Goal: Complete application form

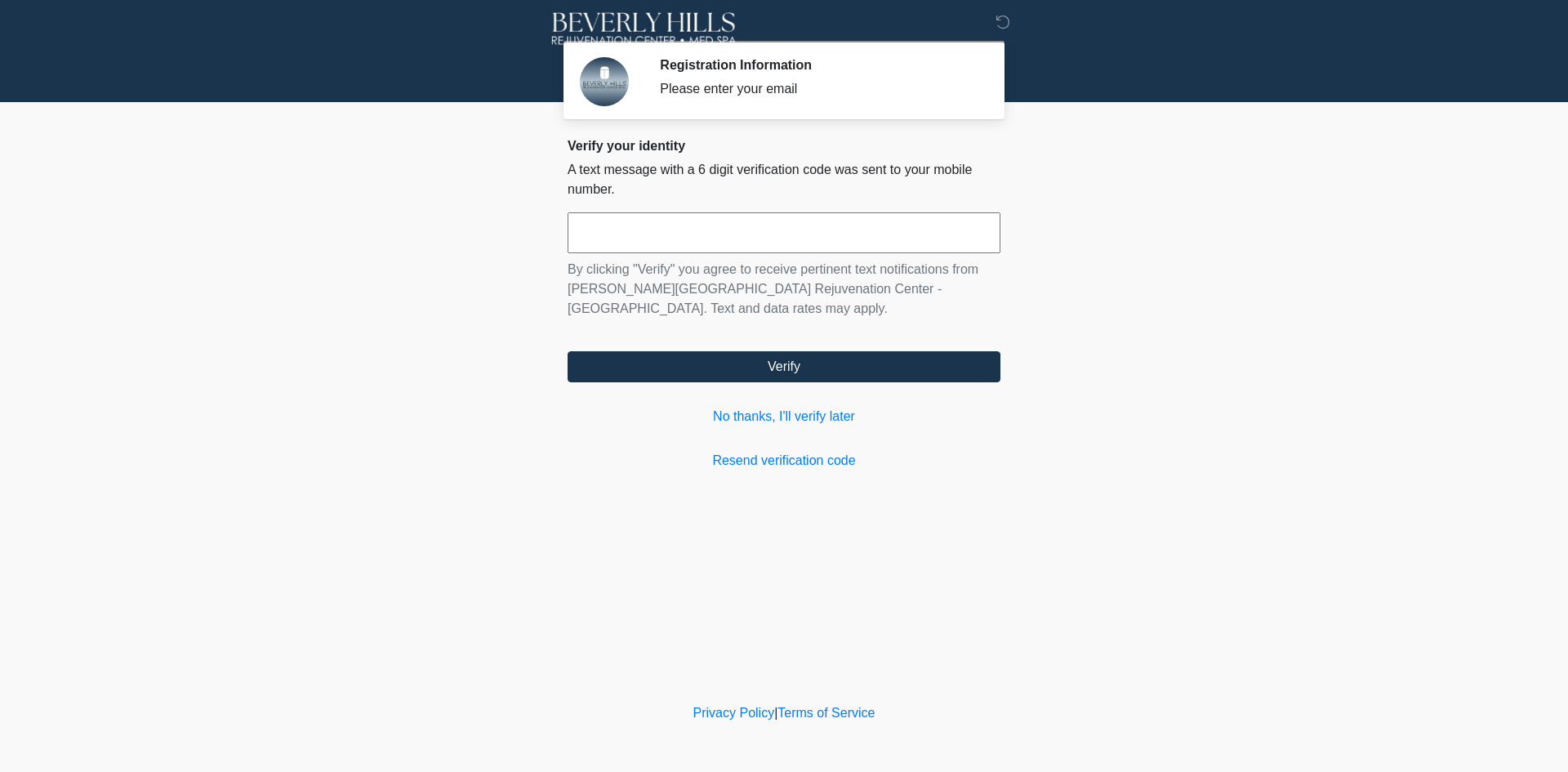
click at [770, 406] on div "Verify your identity A text message with a 6 digit verification code was sent t…" at bounding box center [784, 303] width 433 height 332
click at [762, 411] on link "No thanks, I'll verify later" at bounding box center [784, 416] width 433 height 20
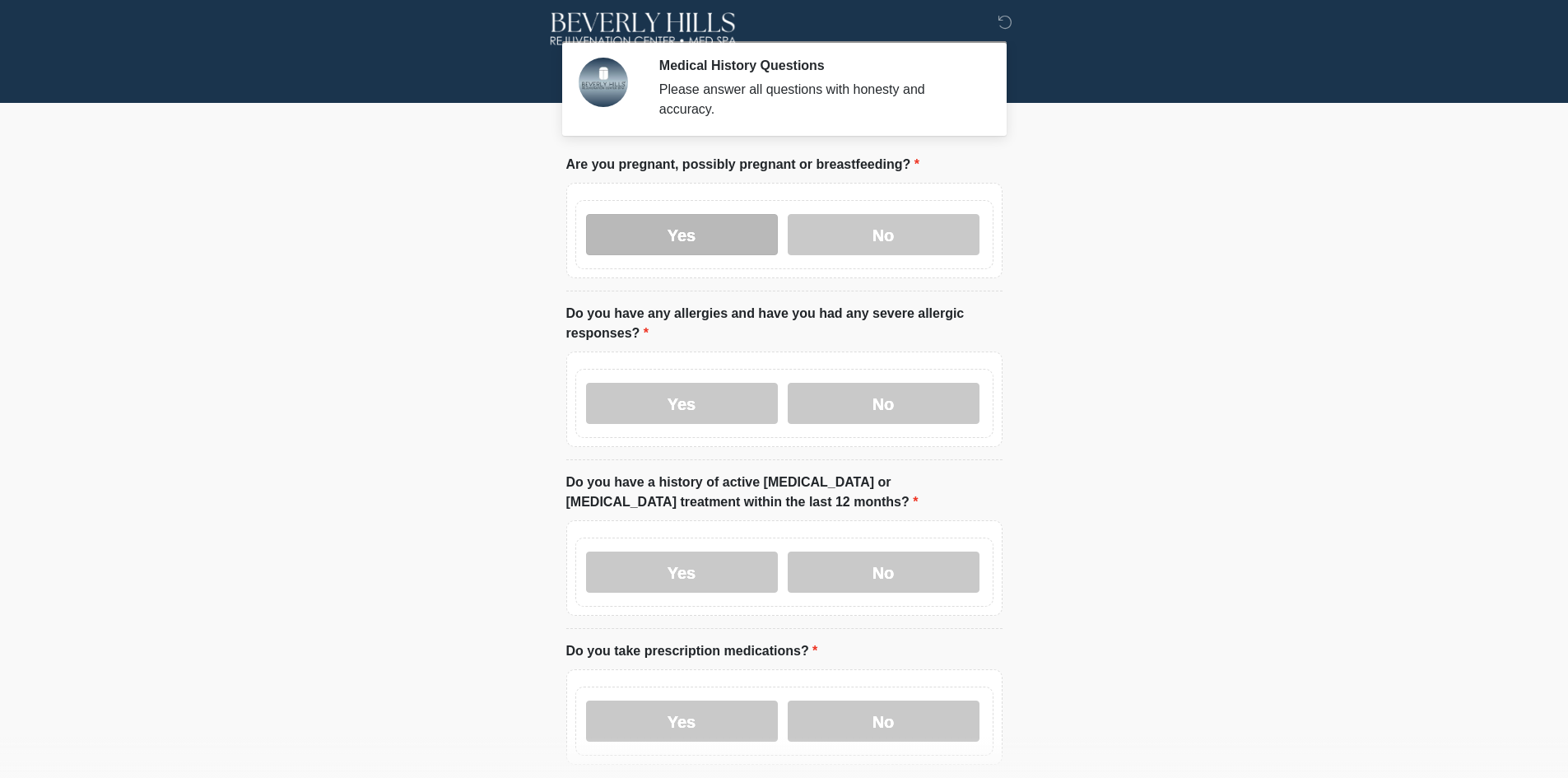
click at [676, 235] on label "Yes" at bounding box center [682, 235] width 192 height 42
click at [677, 386] on label "Yes" at bounding box center [682, 404] width 192 height 42
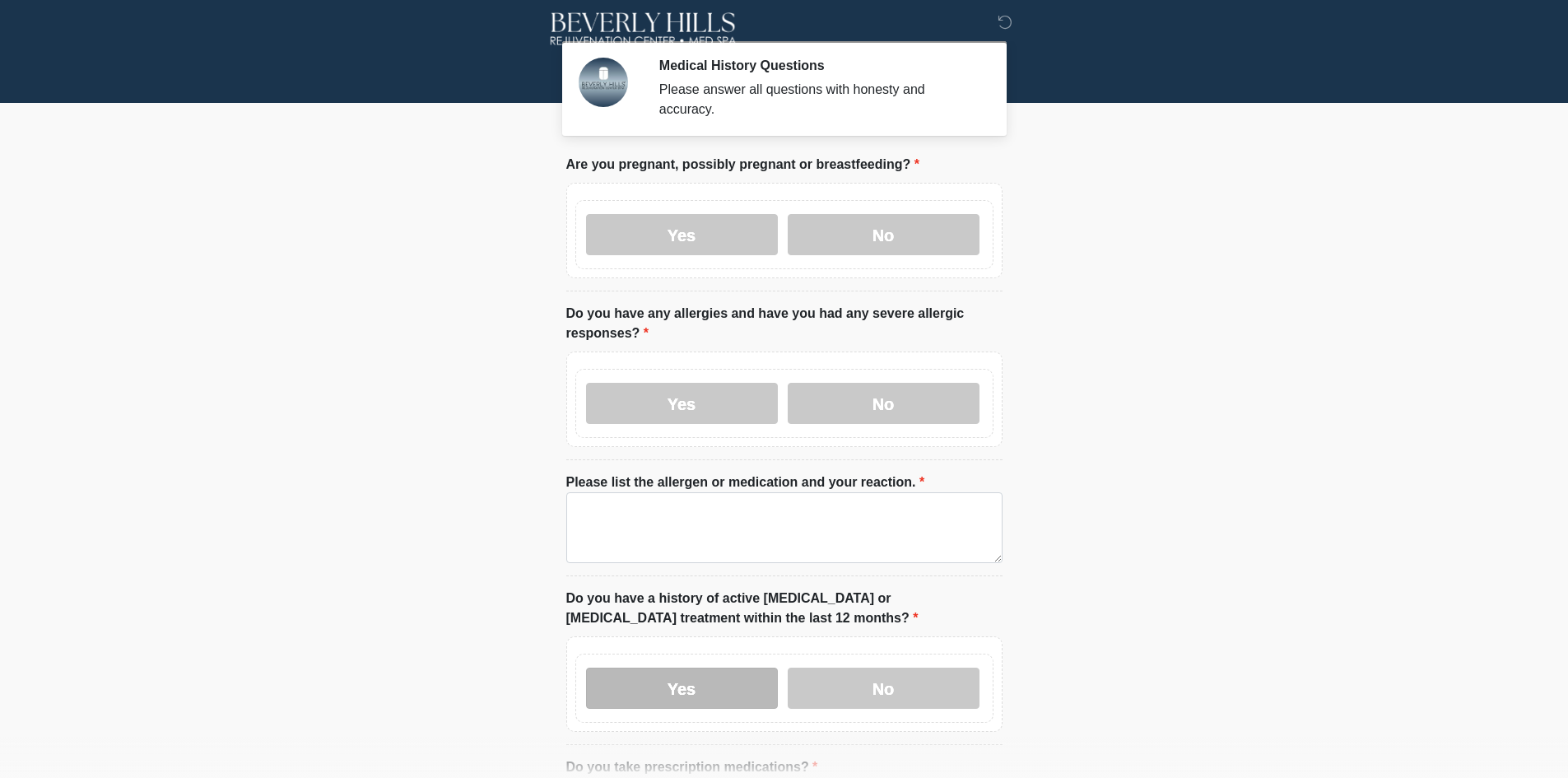
click at [676, 667] on label "Yes" at bounding box center [682, 688] width 192 height 42
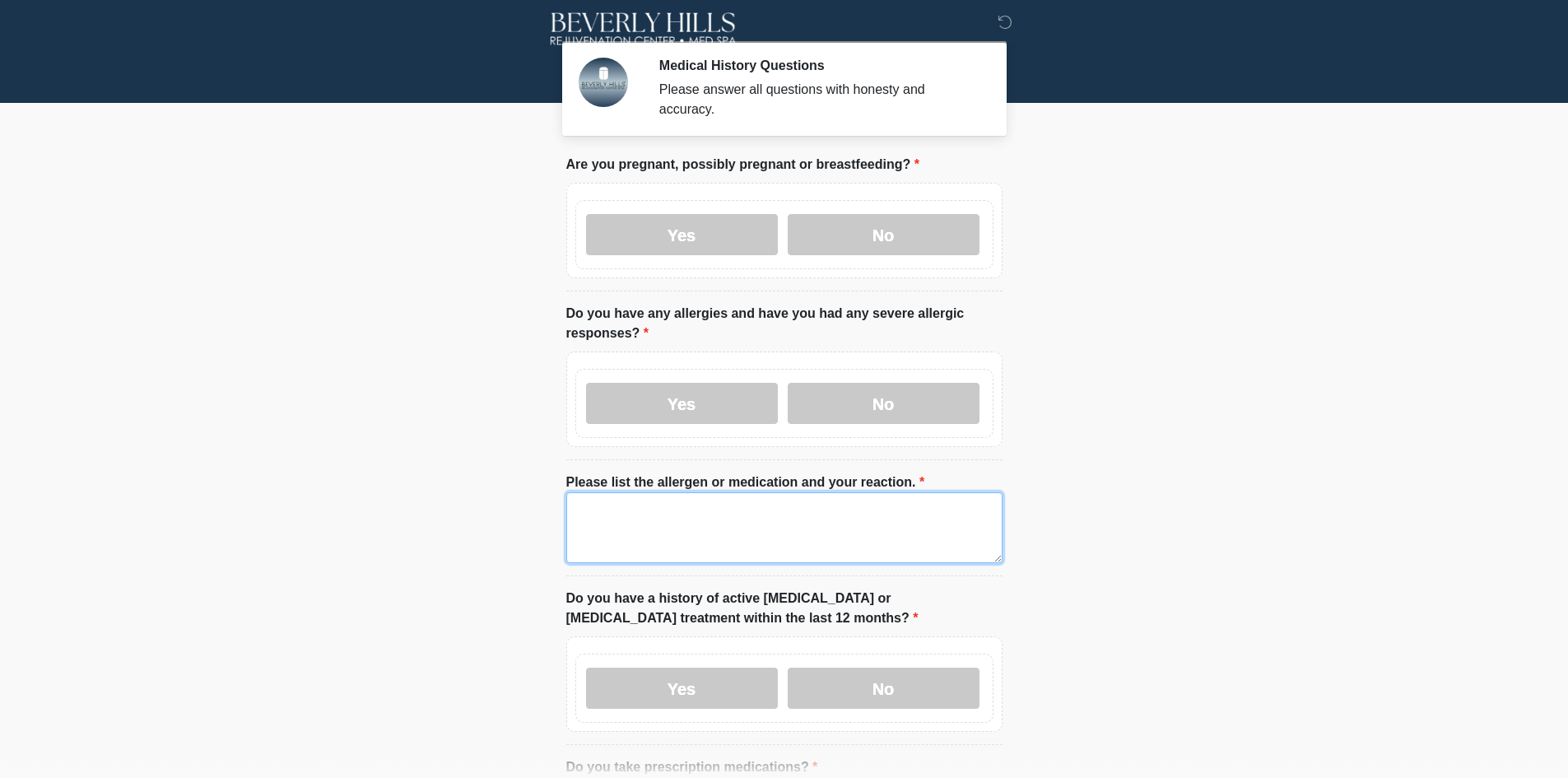
click at [683, 511] on textarea "Please list the allergen or medication and your reaction." at bounding box center [784, 527] width 437 height 70
drag, startPoint x: 683, startPoint y: 511, endPoint x: 28, endPoint y: 433, distance: 659.6
click at [27, 428] on body "‎ ‎ Medical History Questions Please answer all questions with honesty and accu…" at bounding box center [784, 389] width 1568 height 778
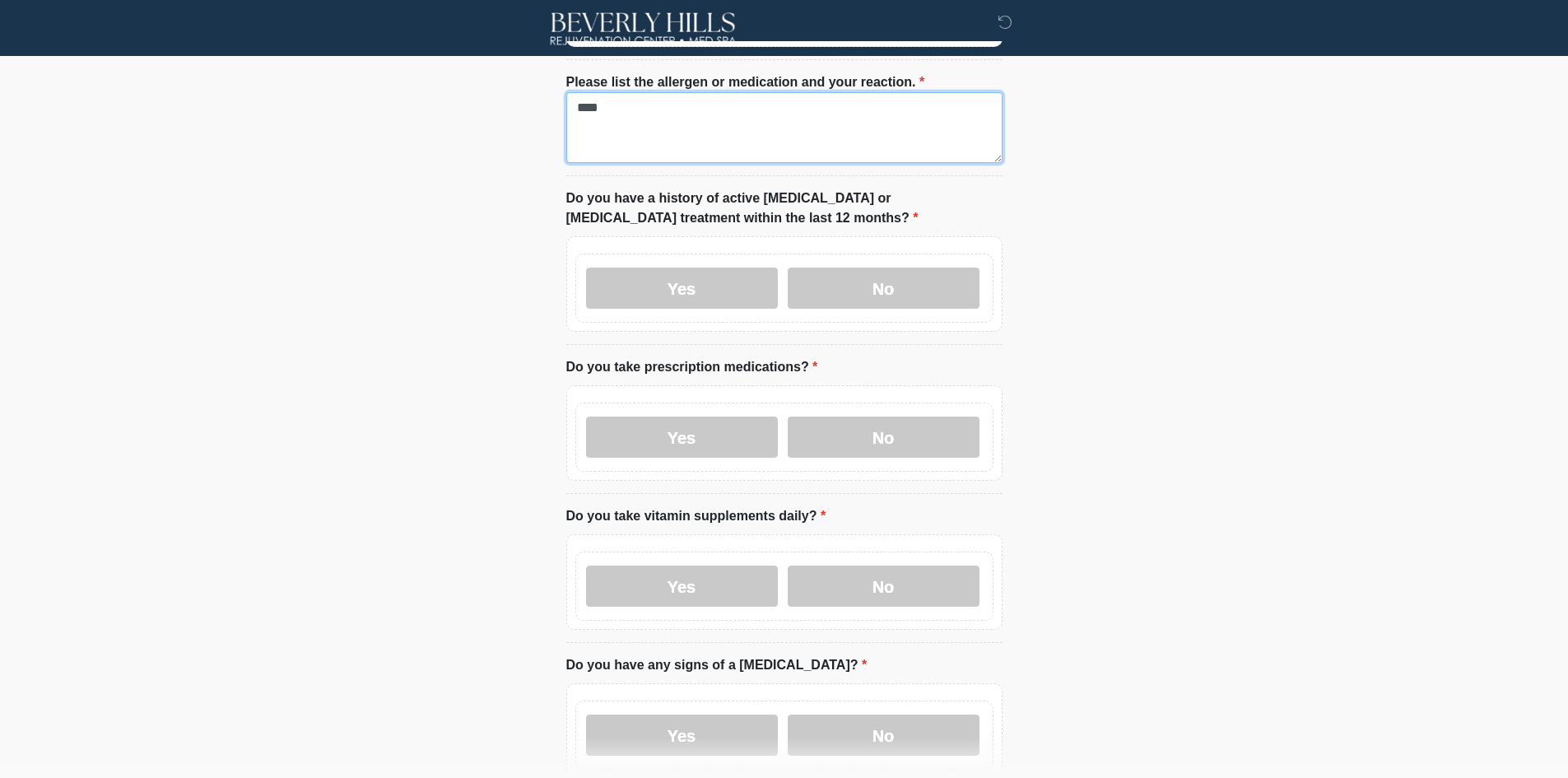
scroll to position [494, 0]
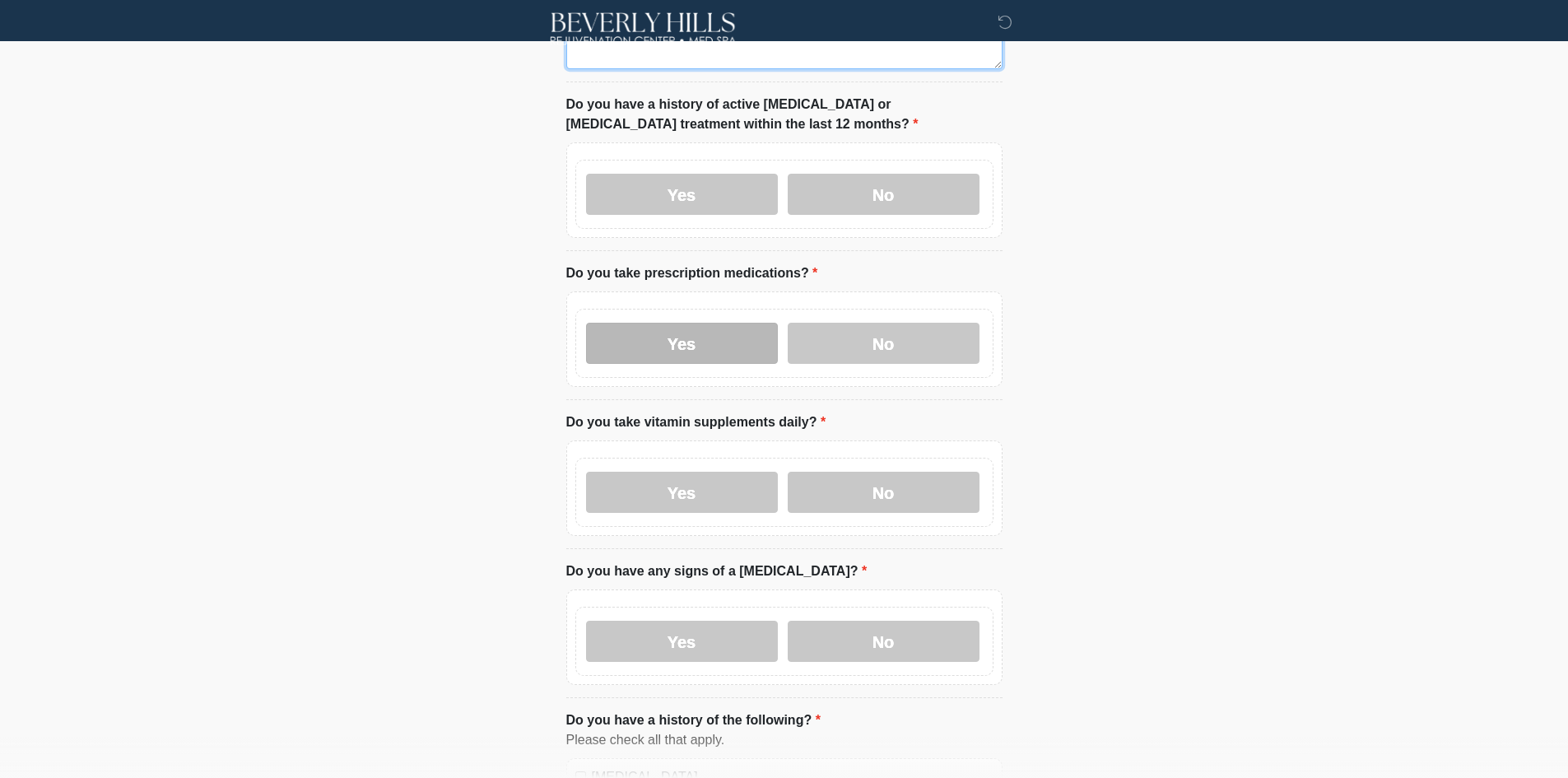
type textarea "****"
click at [675, 331] on label "Yes" at bounding box center [682, 343] width 192 height 42
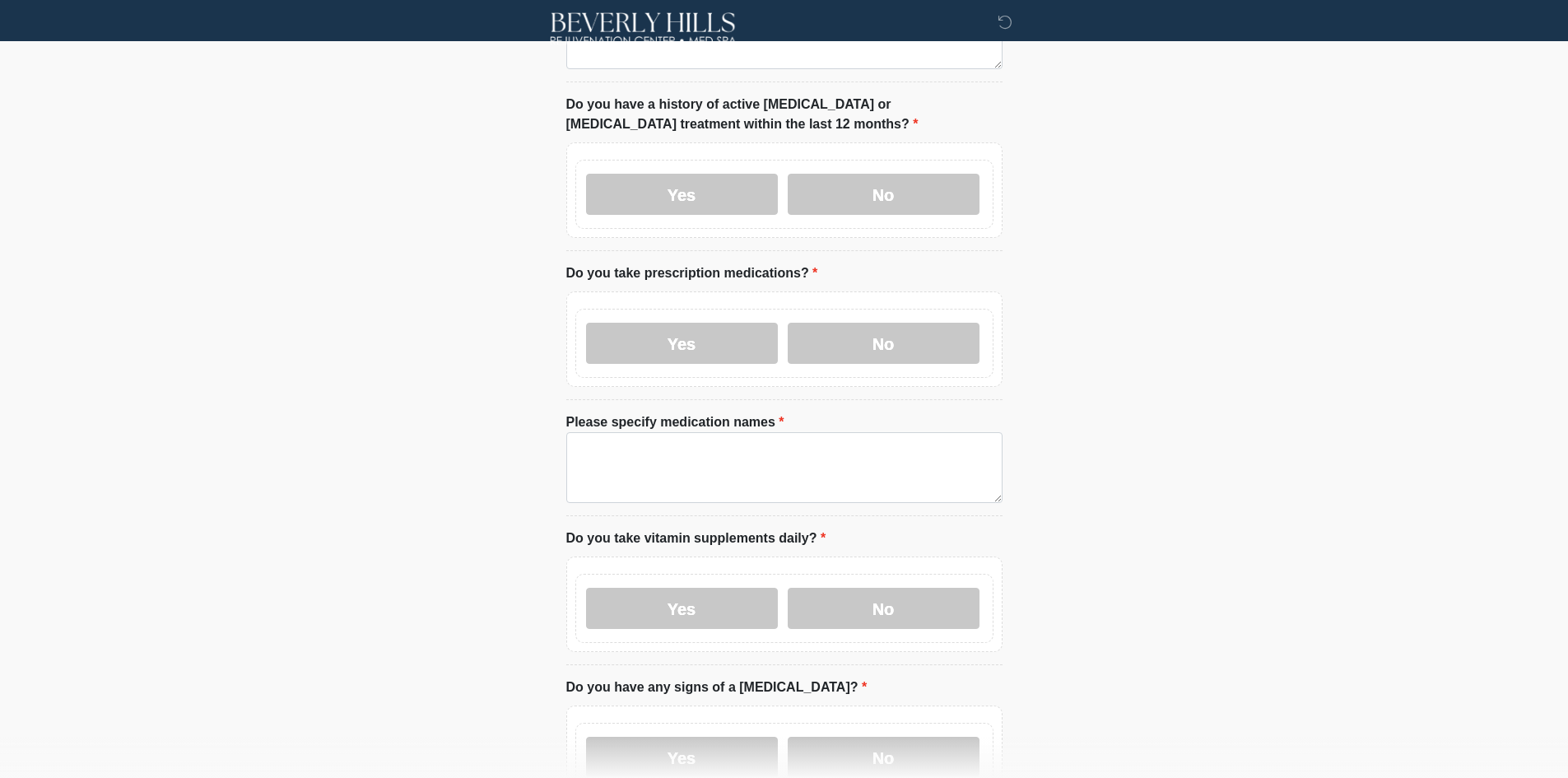
drag, startPoint x: 635, startPoint y: 581, endPoint x: 637, endPoint y: 632, distance: 51.0
click at [635, 588] on label "Yes" at bounding box center [682, 609] width 192 height 42
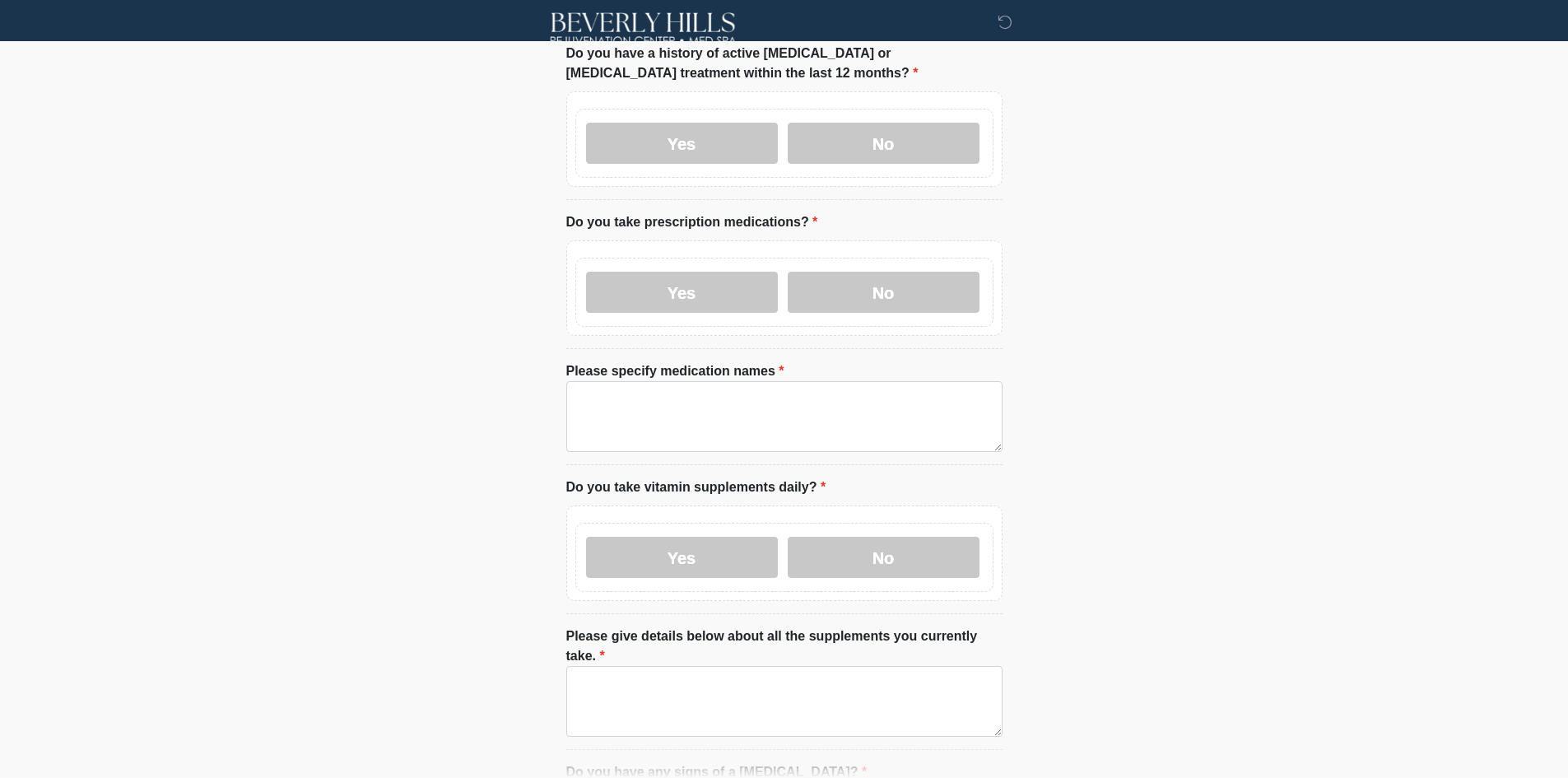
scroll to position [740, 0]
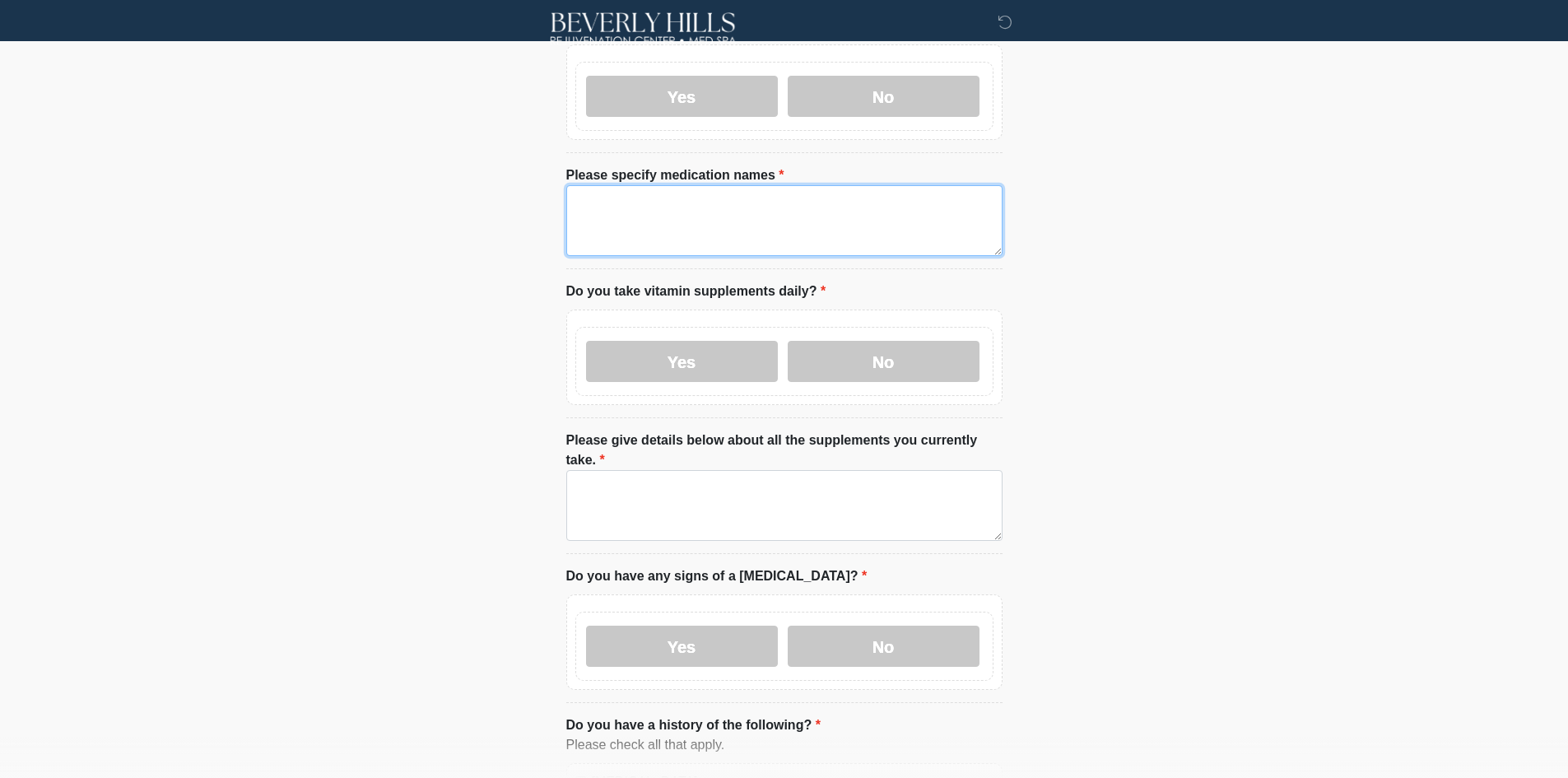
click at [686, 212] on textarea "Please specify medication names" at bounding box center [784, 220] width 437 height 70
paste textarea "****"
type textarea "****"
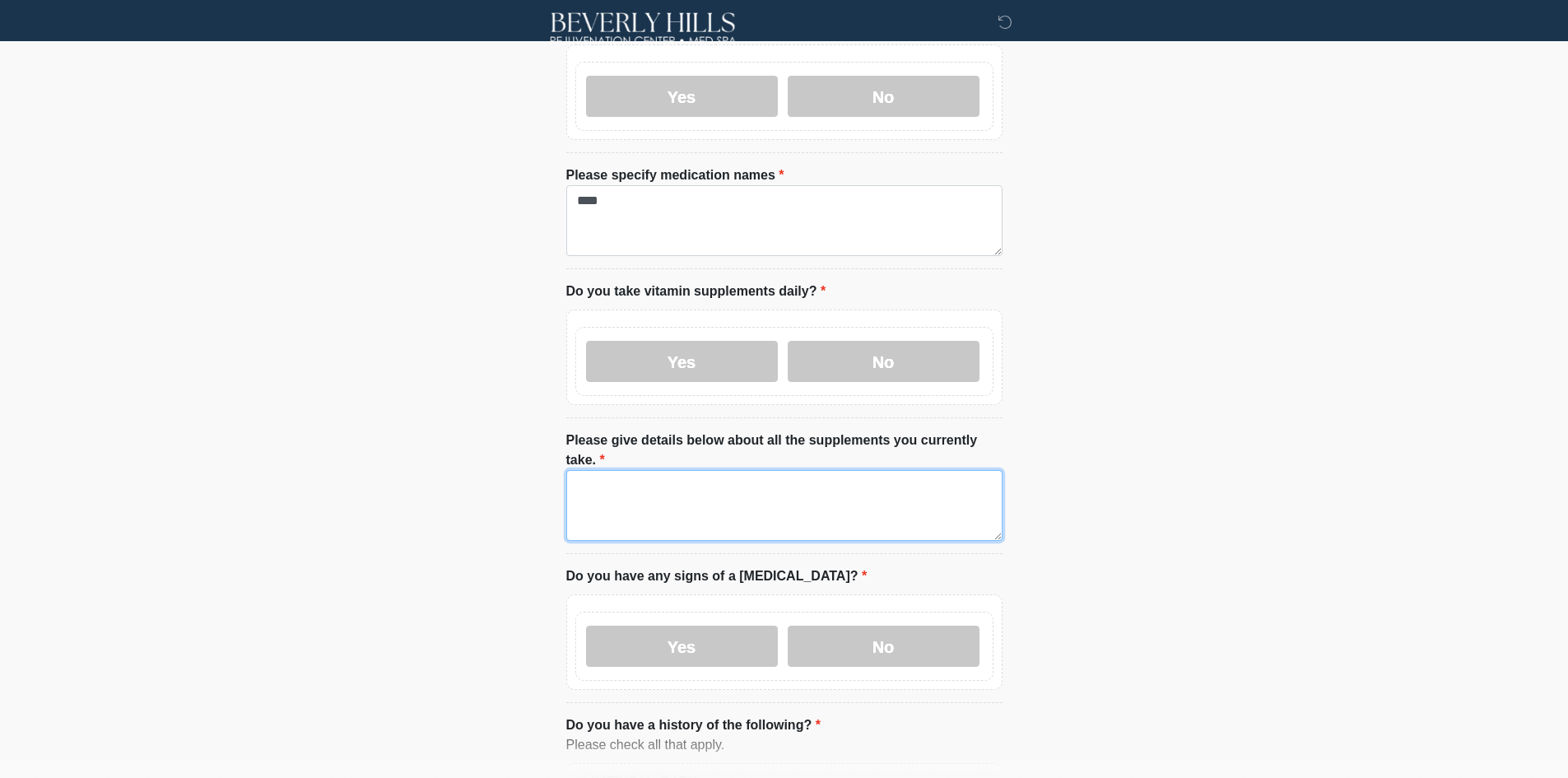
click at [668, 473] on textarea "Please give details below about all the supplements you currently take." at bounding box center [784, 505] width 437 height 70
paste textarea "****"
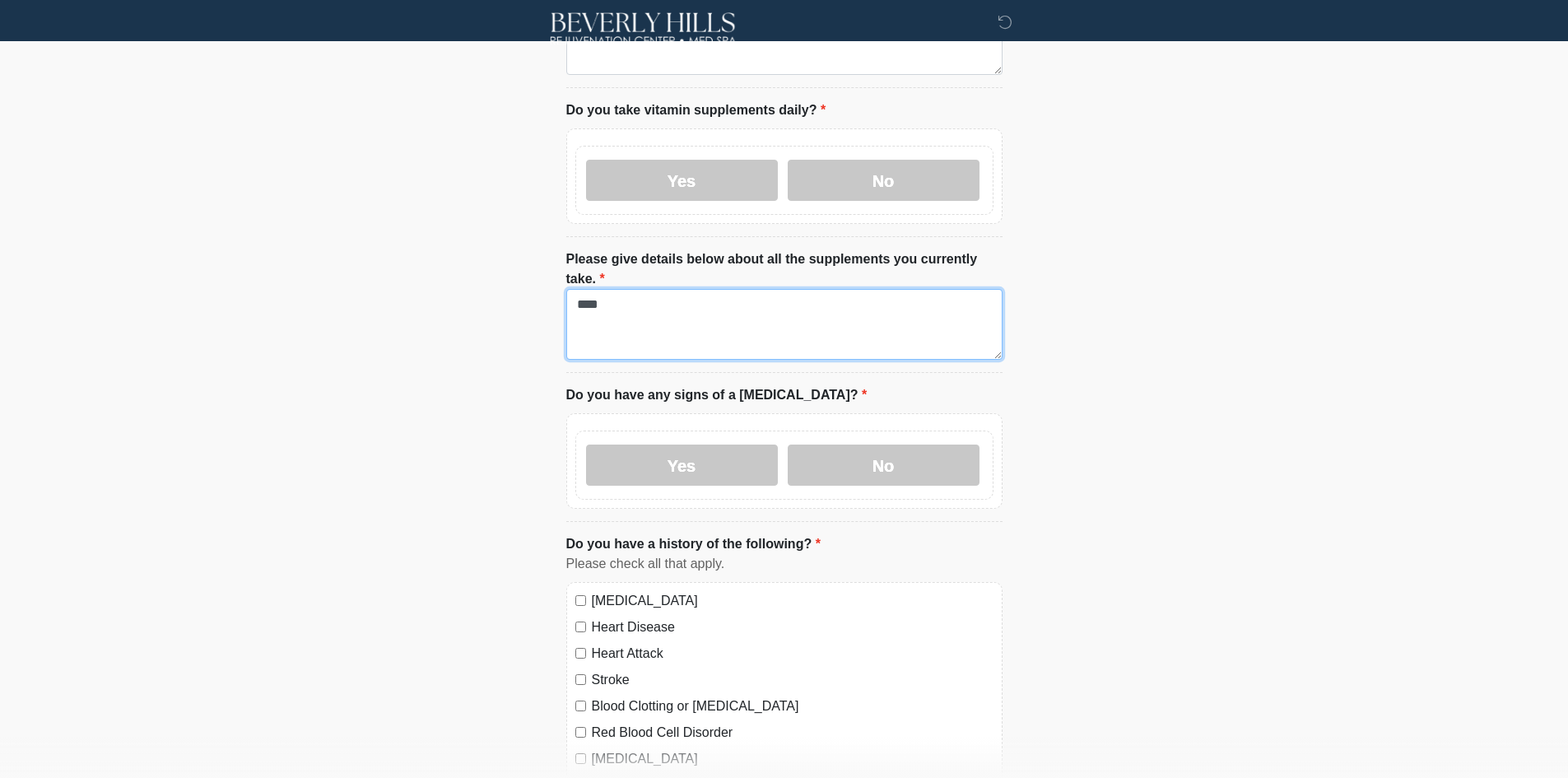
scroll to position [988, 0]
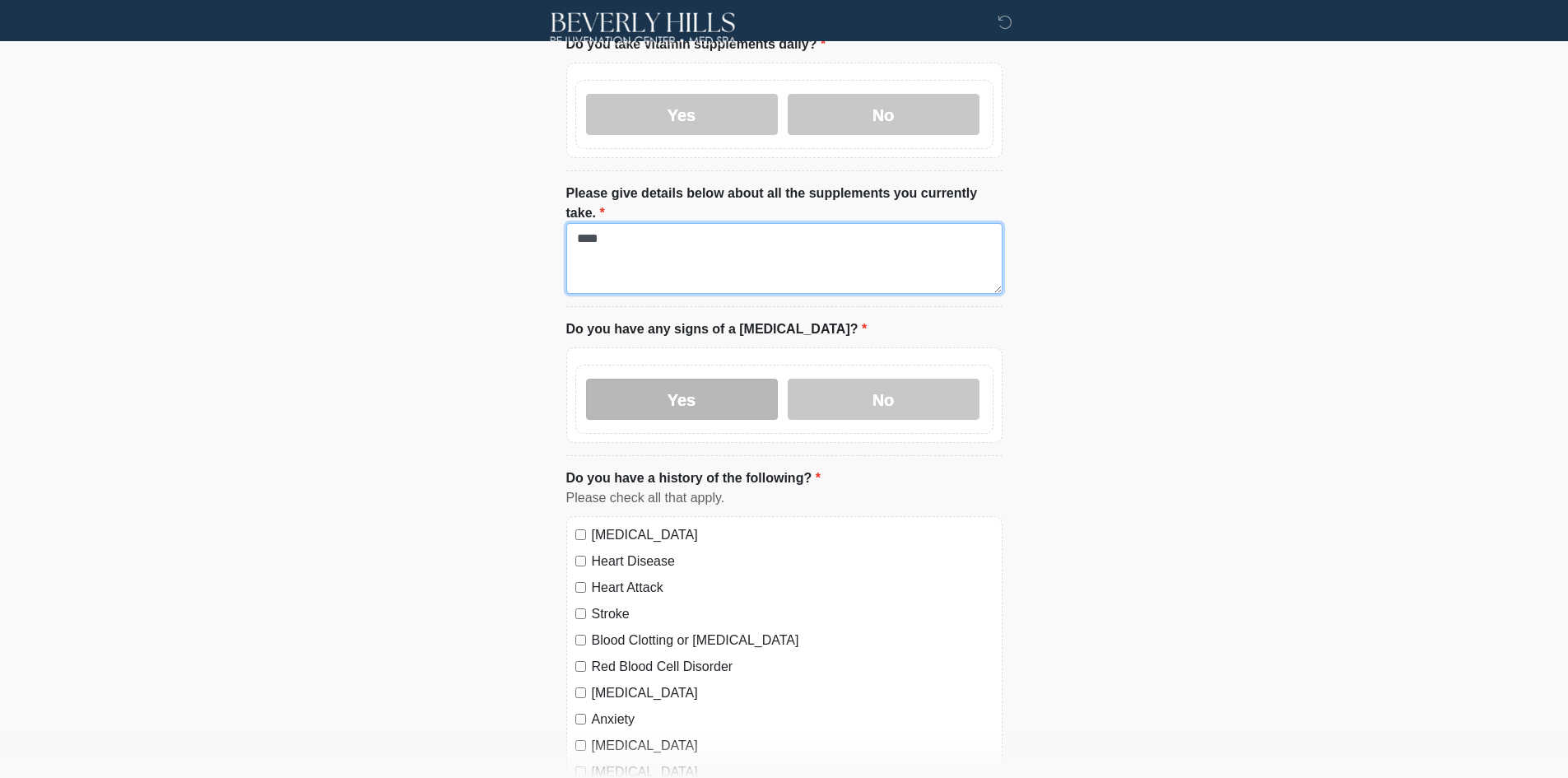
type textarea "****"
click at [646, 378] on label "Yes" at bounding box center [682, 399] width 192 height 42
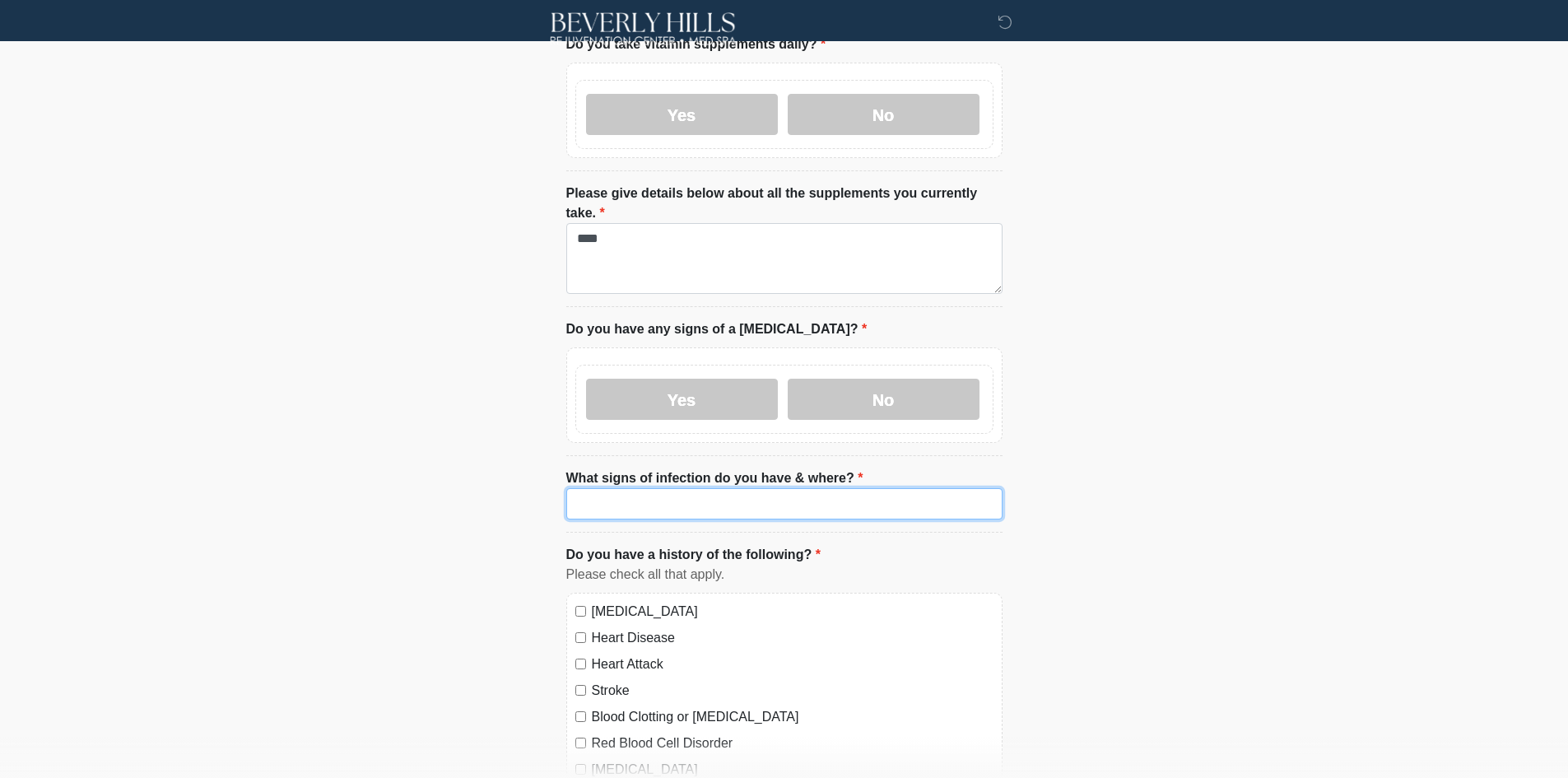
drag, startPoint x: 666, startPoint y: 452, endPoint x: 646, endPoint y: 463, distance: 22.8
click at [666, 488] on input "What signs of infection do you have & where?" at bounding box center [784, 504] width 437 height 32
paste input "****"
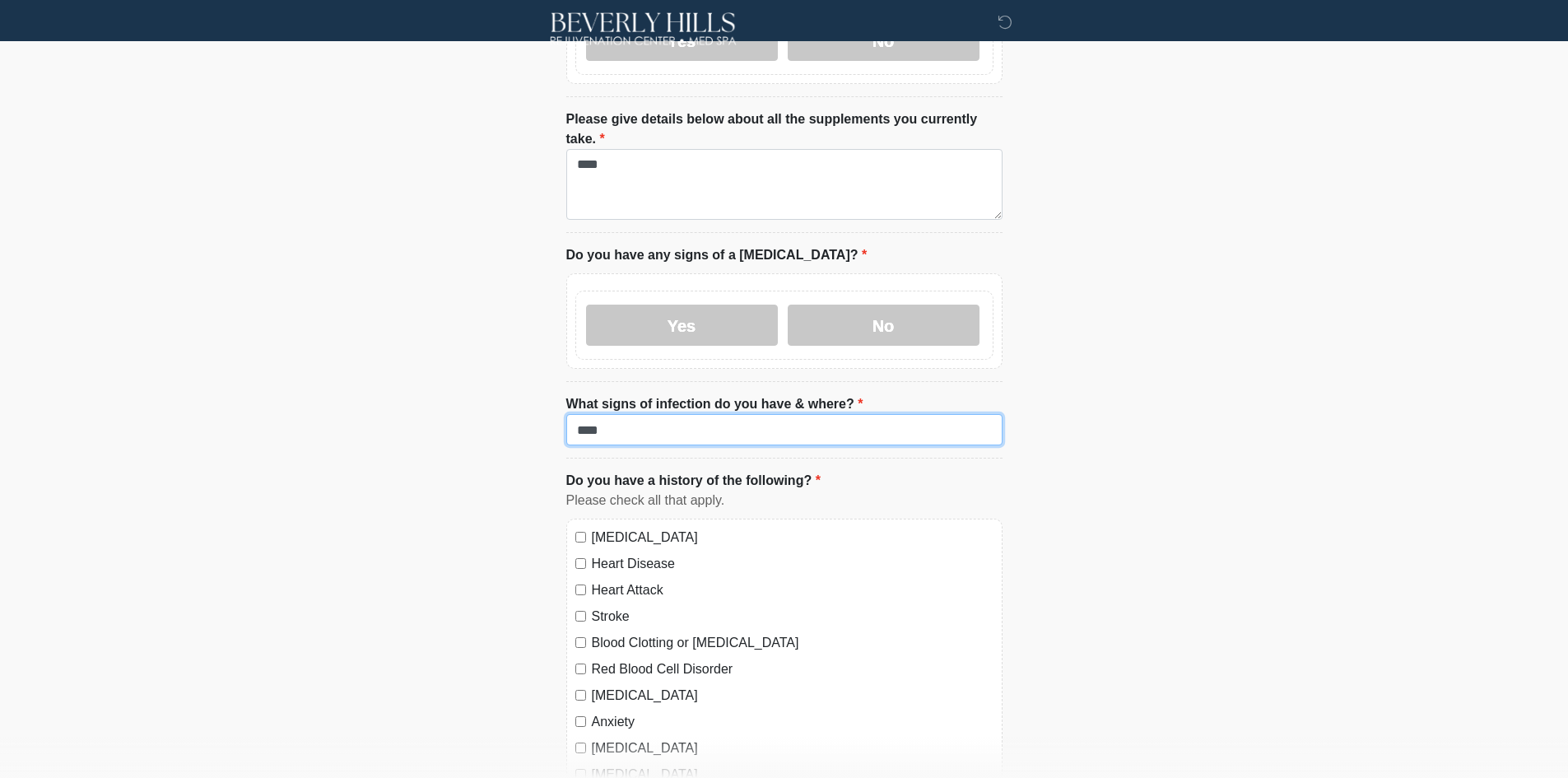
scroll to position [1399, 0]
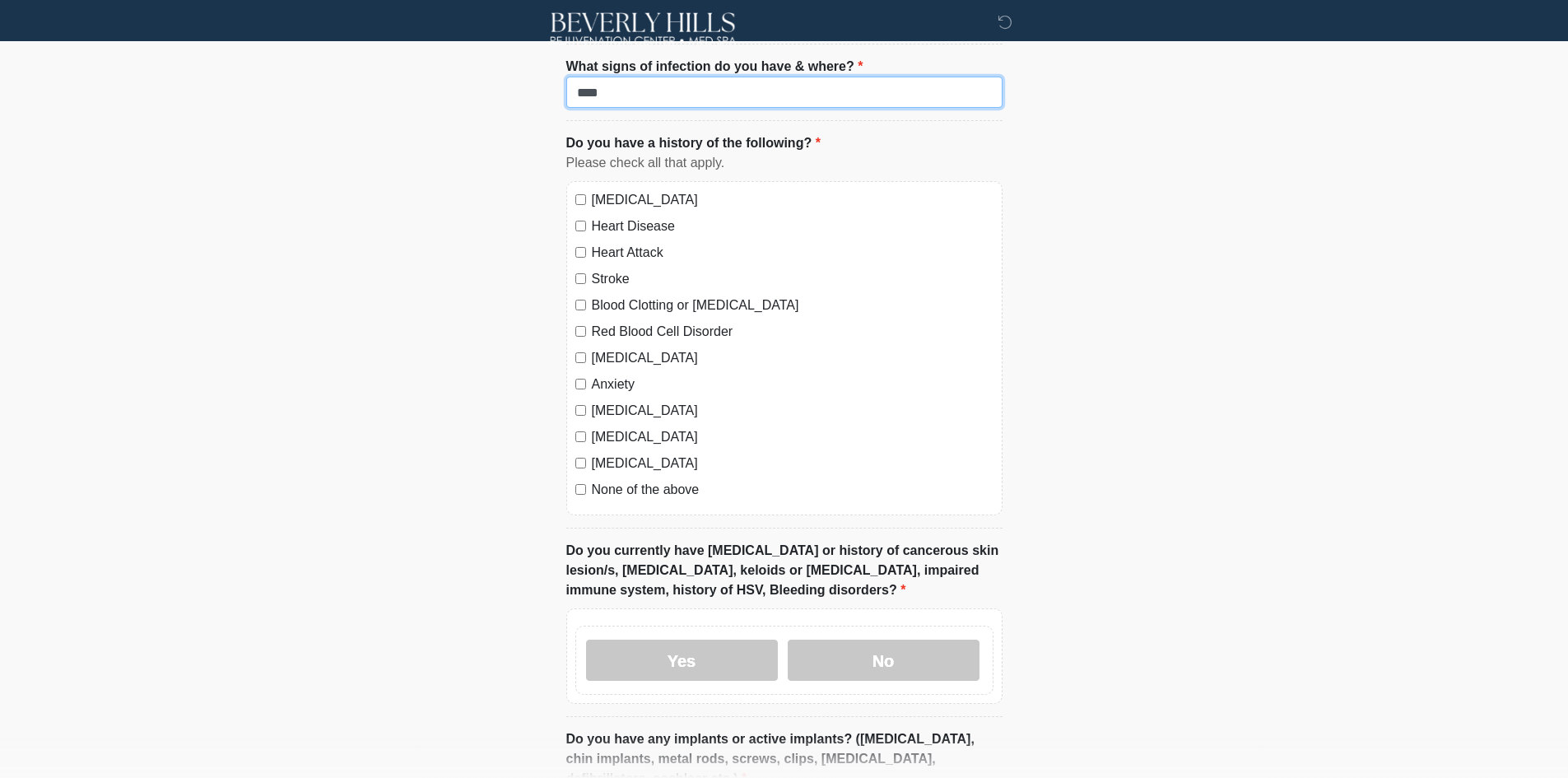
type input "****"
click at [669, 190] on label "[MEDICAL_DATA]" at bounding box center [793, 200] width 402 height 20
drag, startPoint x: 645, startPoint y: 191, endPoint x: 619, endPoint y: 216, distance: 36.1
click at [644, 217] on label "Heart Disease" at bounding box center [793, 227] width 402 height 20
click at [619, 243] on label "Heart Attack" at bounding box center [793, 252] width 402 height 20
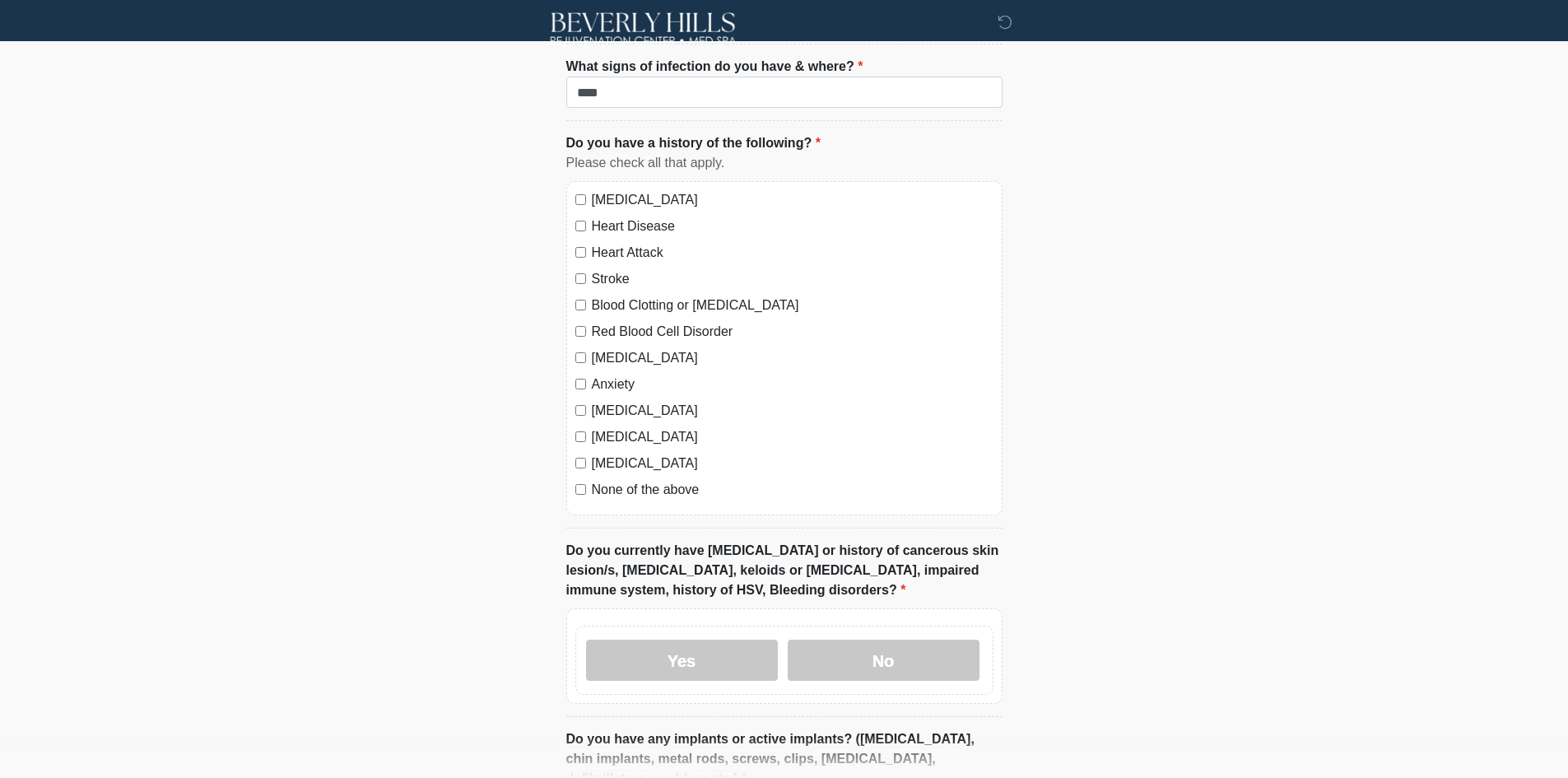
click at [600, 269] on label "Stroke" at bounding box center [793, 279] width 402 height 20
click at [611, 295] on label "Blood Clotting or [MEDICAL_DATA]" at bounding box center [793, 305] width 402 height 20
drag, startPoint x: 613, startPoint y: 285, endPoint x: 614, endPoint y: 305, distance: 20.0
click at [613, 290] on div "[MEDICAL_DATA] Heart Disease Heart Attack Stroke Blood Clotting or [MEDICAL_DAT…" at bounding box center [784, 348] width 437 height 335
click at [617, 322] on label "Red Blood Cell Disorder" at bounding box center [793, 332] width 402 height 20
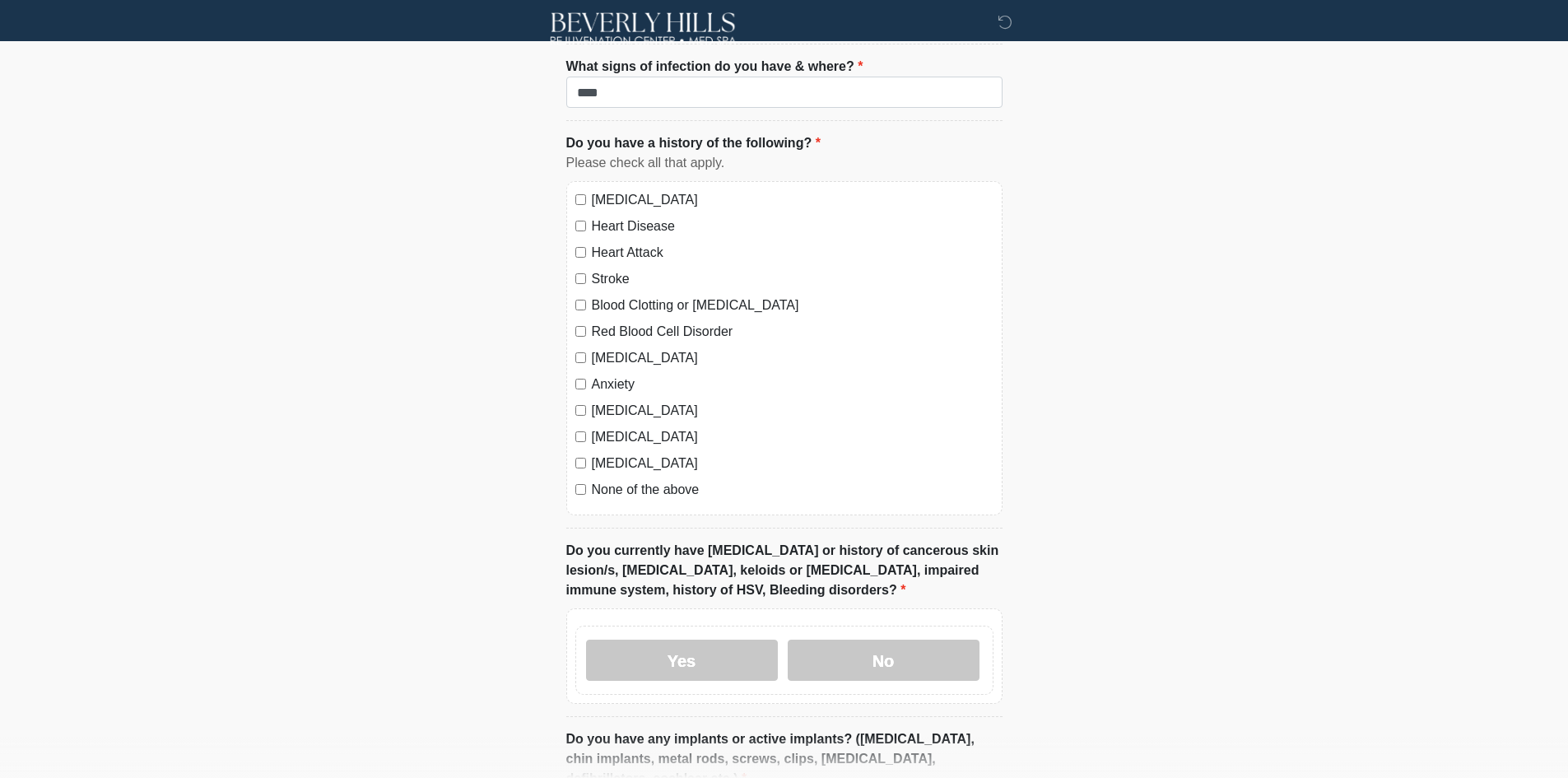
click at [618, 335] on div "[MEDICAL_DATA] Heart Disease Heart Attack Stroke Blood Clotting or [MEDICAL_DAT…" at bounding box center [784, 348] width 437 height 335
click at [626, 348] on label "[MEDICAL_DATA]" at bounding box center [793, 358] width 402 height 20
click at [611, 374] on label "Anxiety" at bounding box center [793, 384] width 402 height 20
click at [609, 401] on label "[MEDICAL_DATA]" at bounding box center [793, 411] width 402 height 20
click at [610, 427] on label "[MEDICAL_DATA]" at bounding box center [793, 437] width 402 height 20
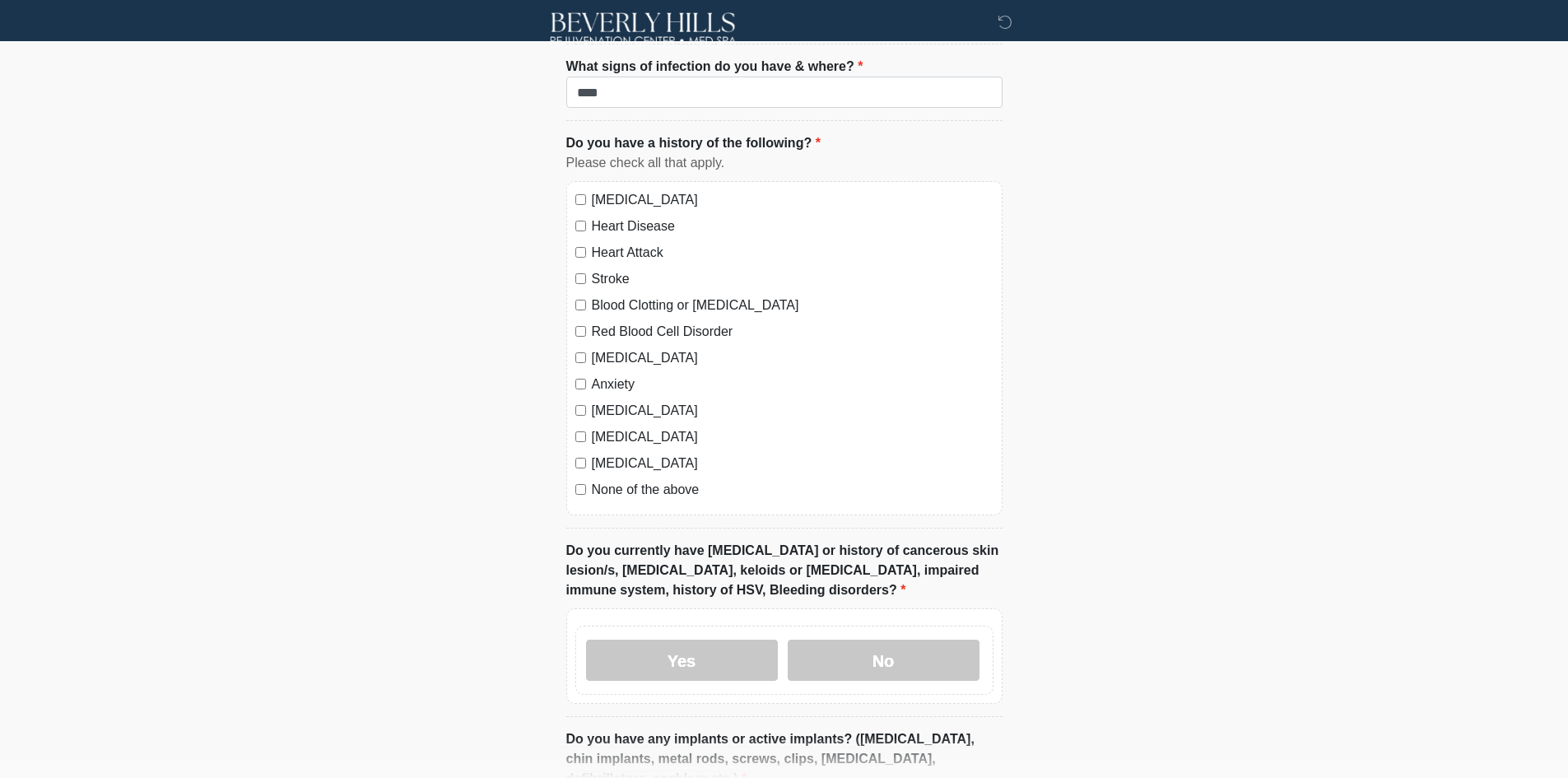
click at [608, 453] on label "[MEDICAL_DATA]" at bounding box center [793, 463] width 402 height 20
click at [606, 480] on label "None of the above" at bounding box center [793, 490] width 402 height 20
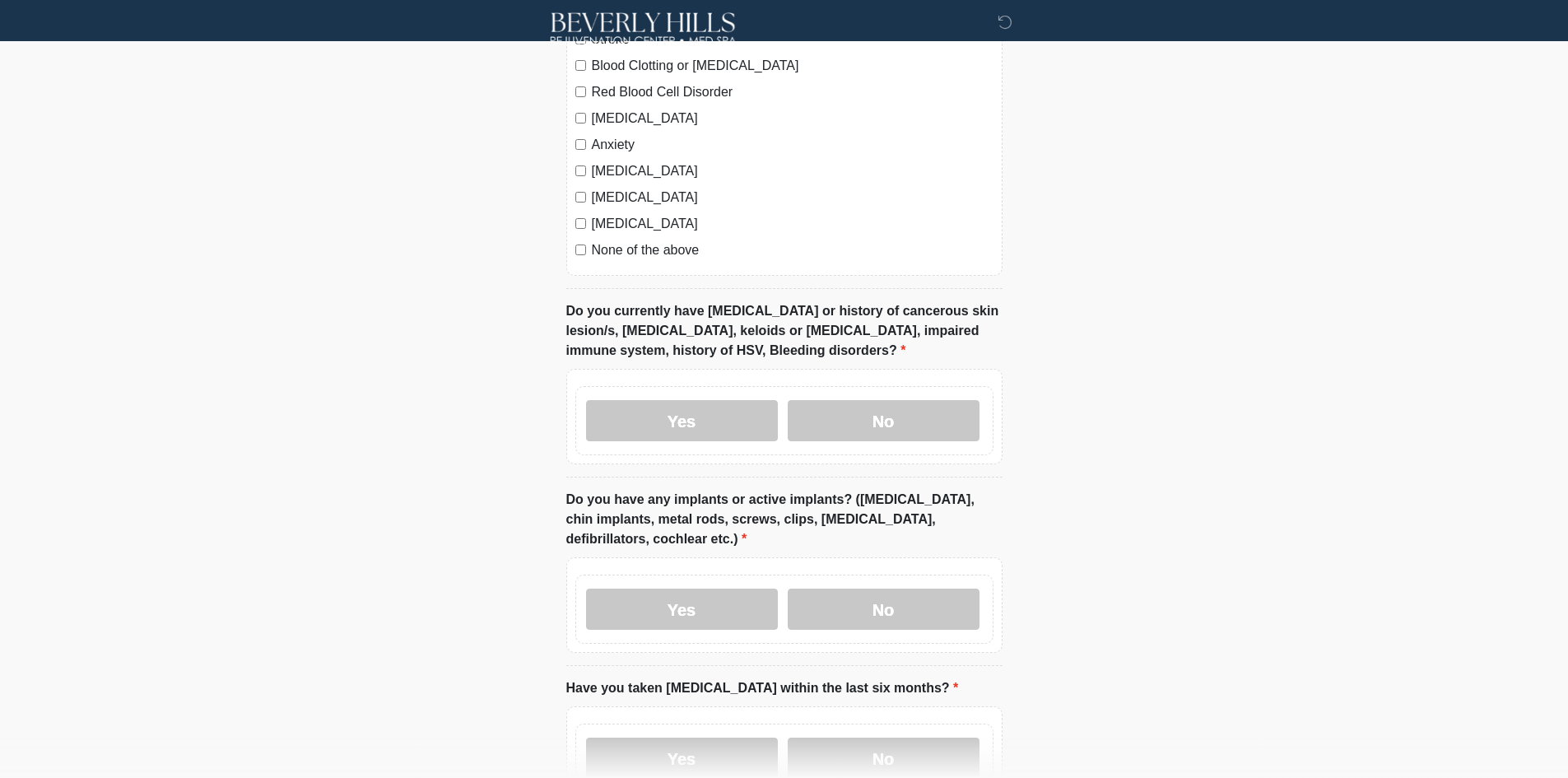
scroll to position [1774, 0]
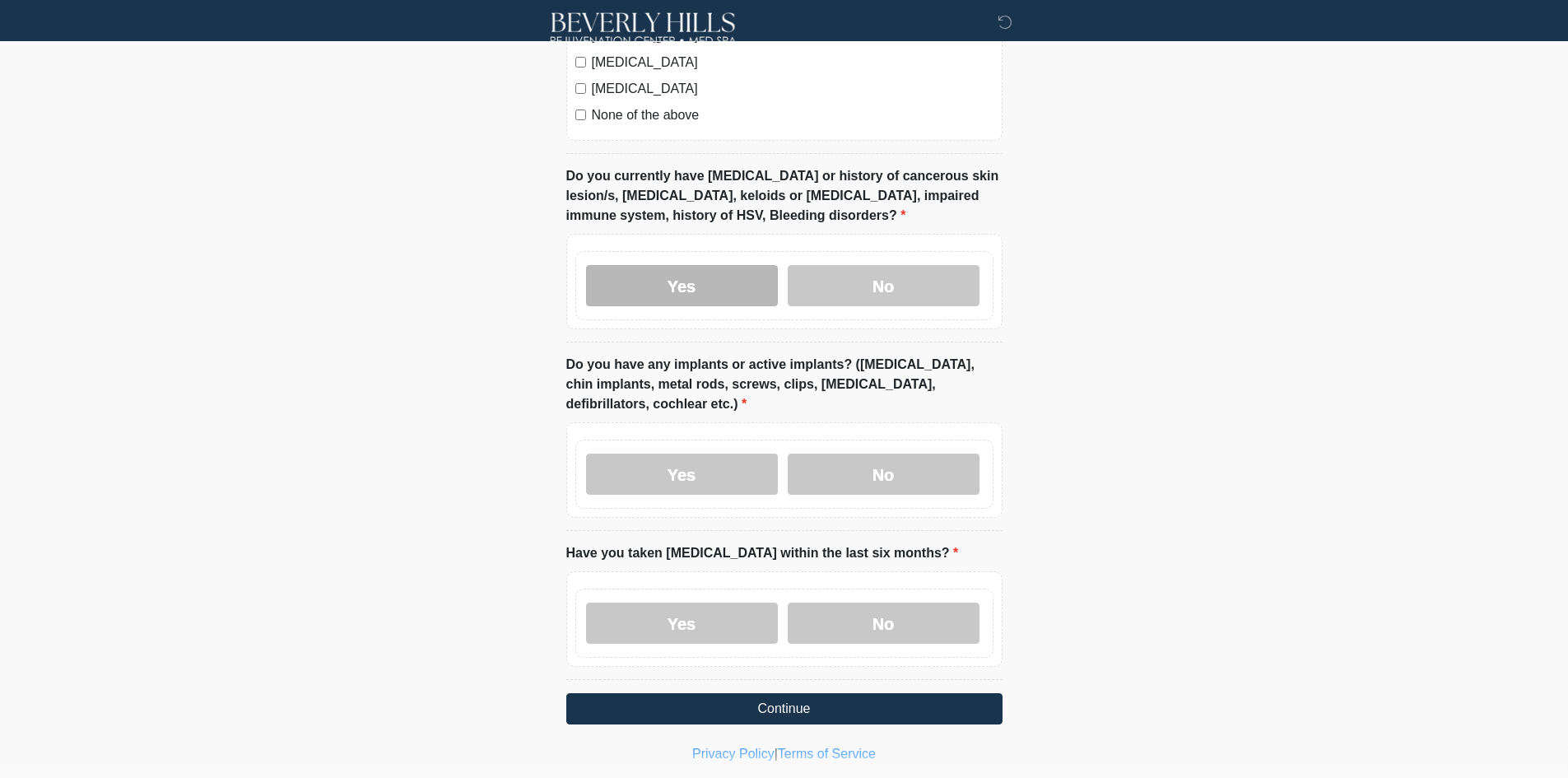
click at [640, 267] on label "Yes" at bounding box center [682, 286] width 192 height 42
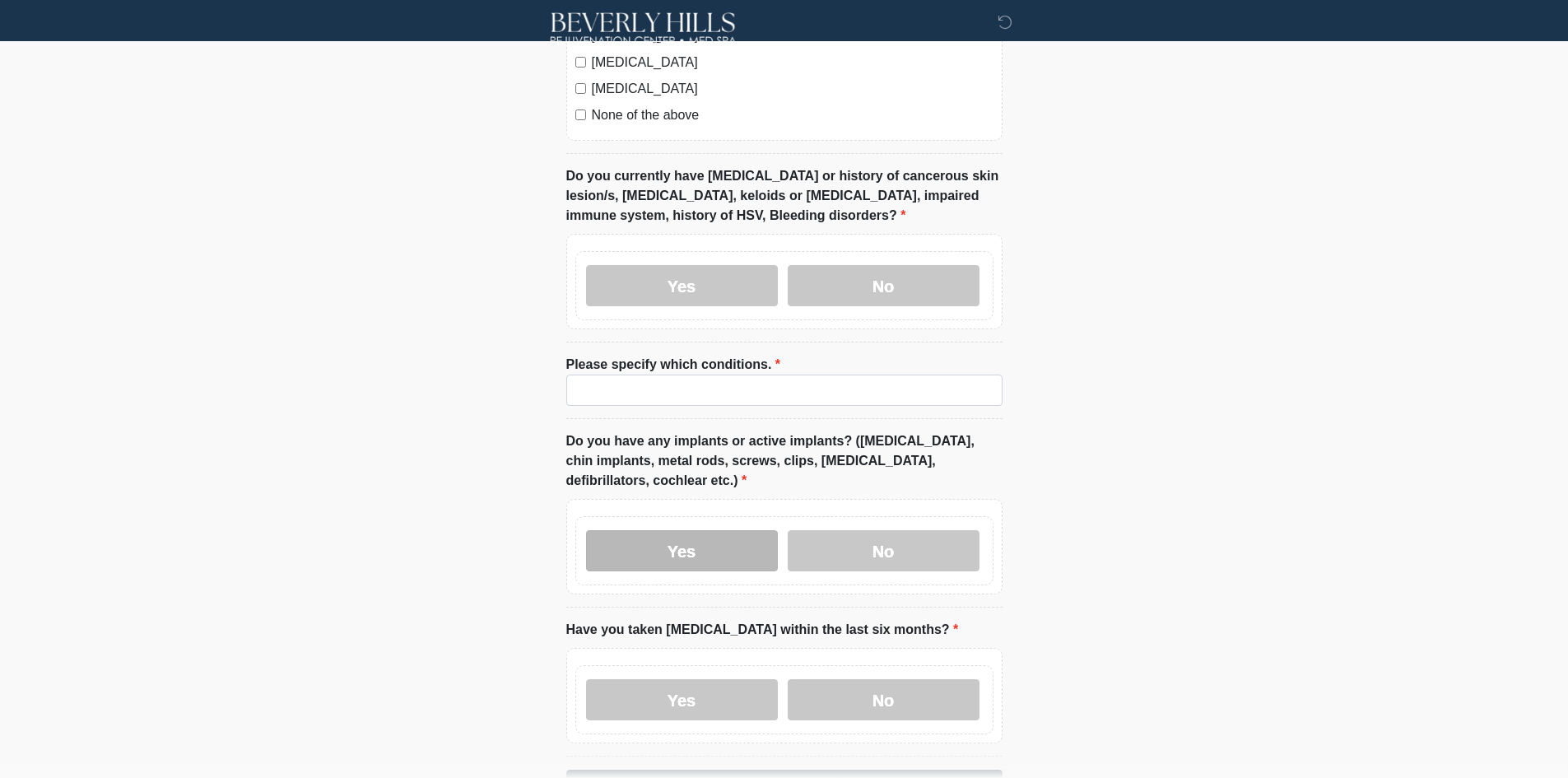
click at [627, 533] on label "Yes" at bounding box center [682, 550] width 192 height 42
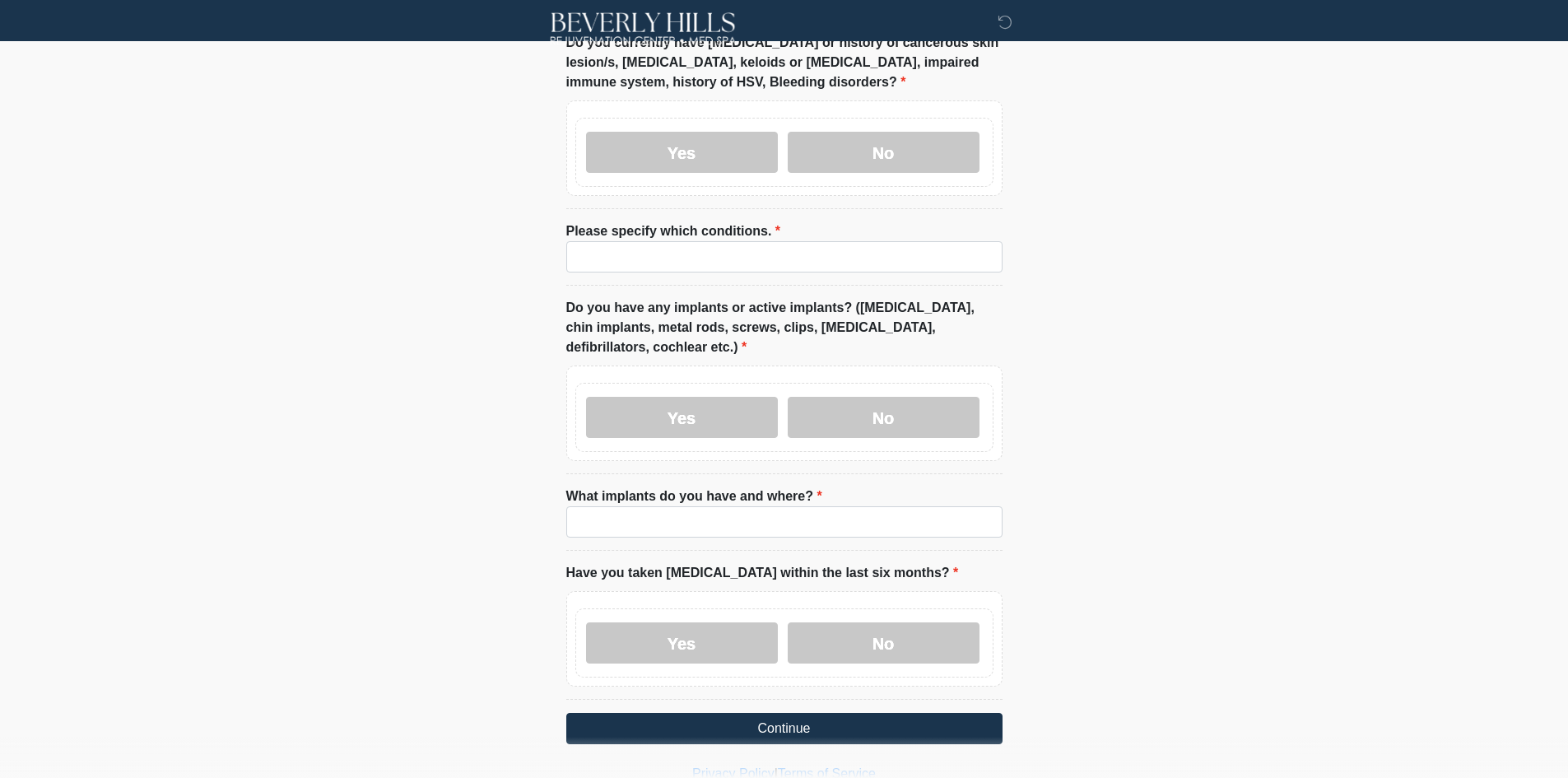
scroll to position [1926, 0]
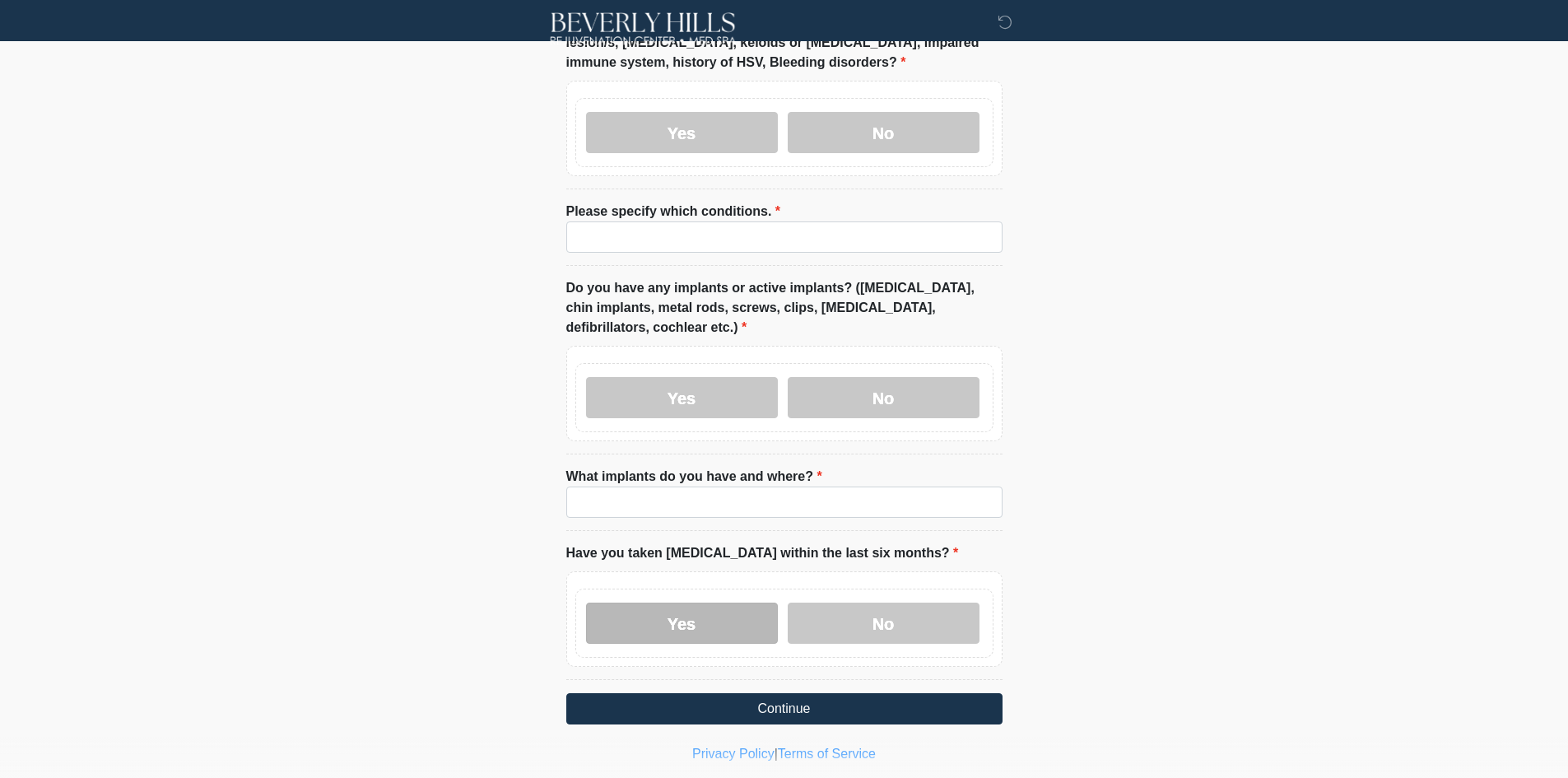
click at [609, 603] on label "Yes" at bounding box center [682, 624] width 192 height 42
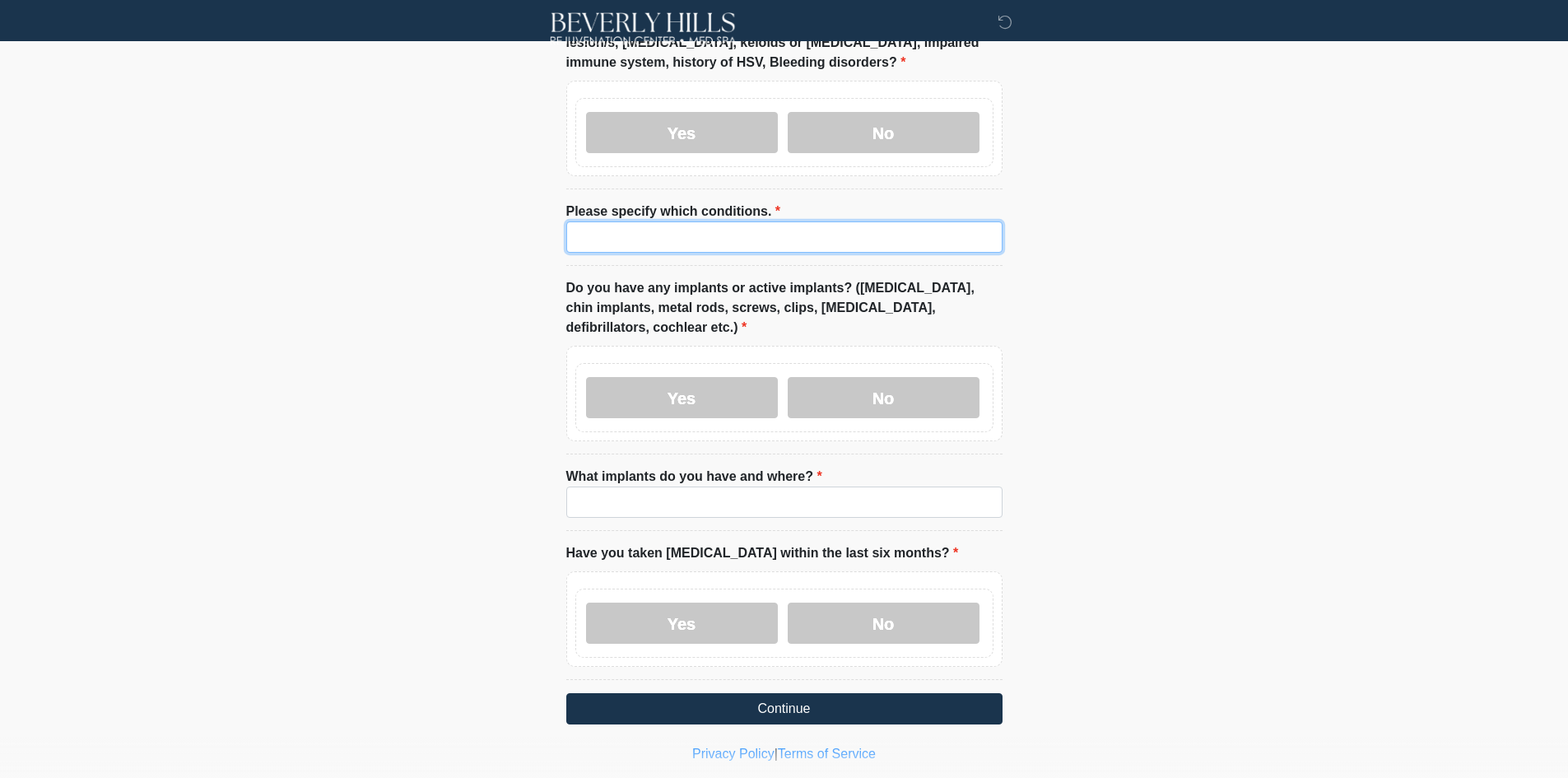
click at [663, 222] on input "Please specify which conditions." at bounding box center [784, 238] width 437 height 32
paste input "****"
type input "****"
click at [663, 486] on input "What implants do you have and where?" at bounding box center [784, 502] width 437 height 32
paste input "****"
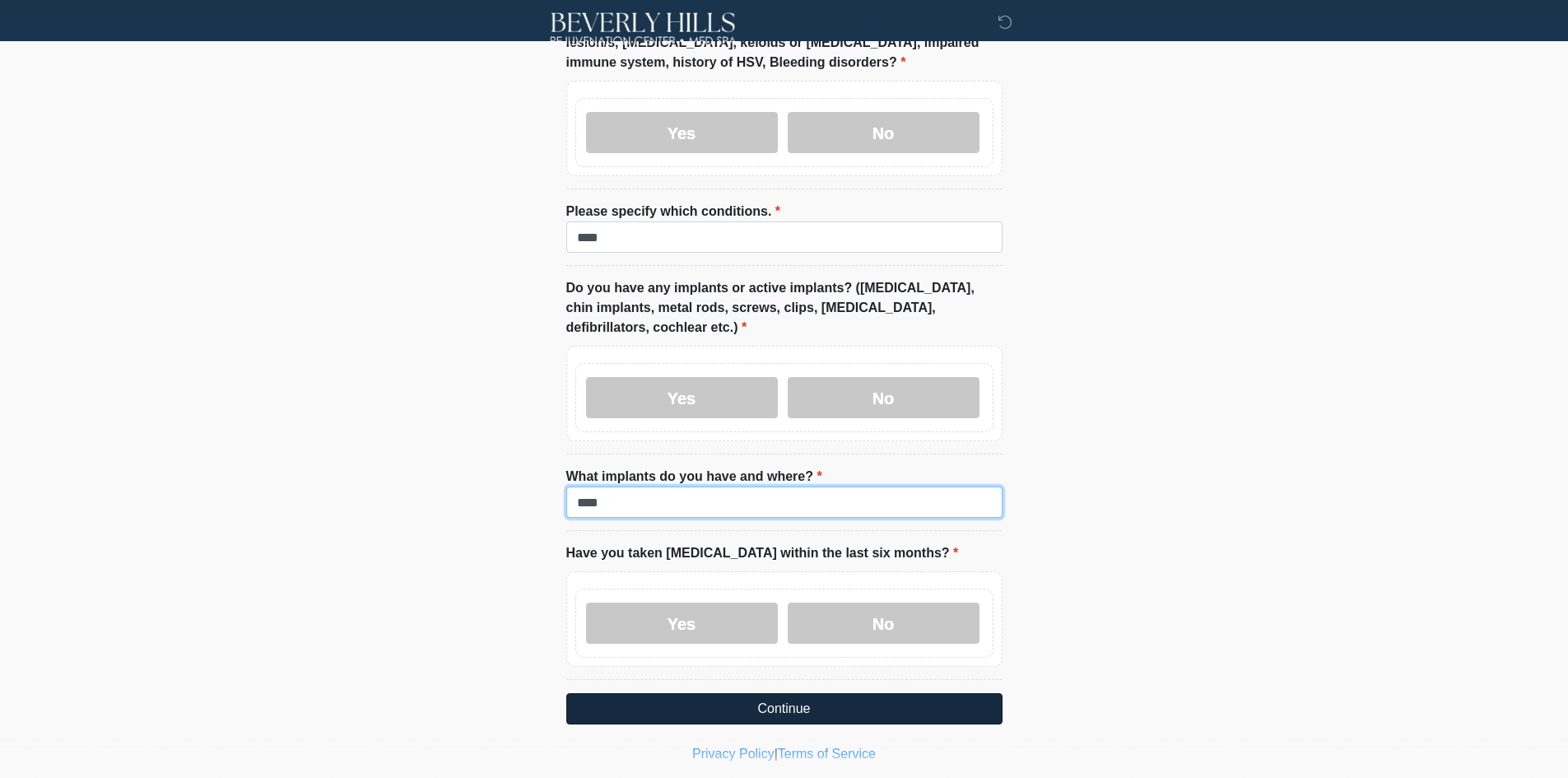
type input "****"
click at [636, 693] on button "Continue" at bounding box center [784, 709] width 437 height 32
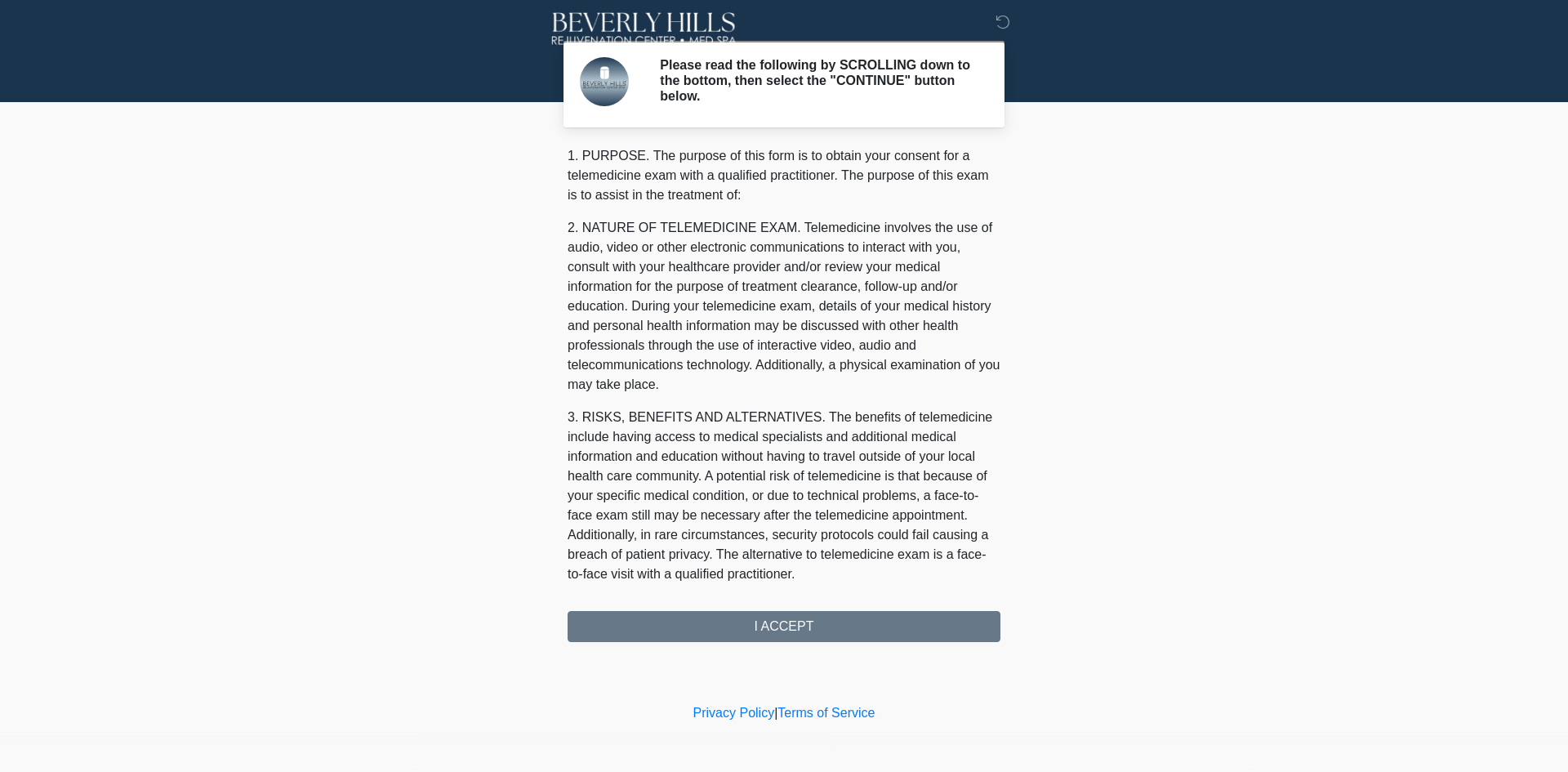
scroll to position [522, 0]
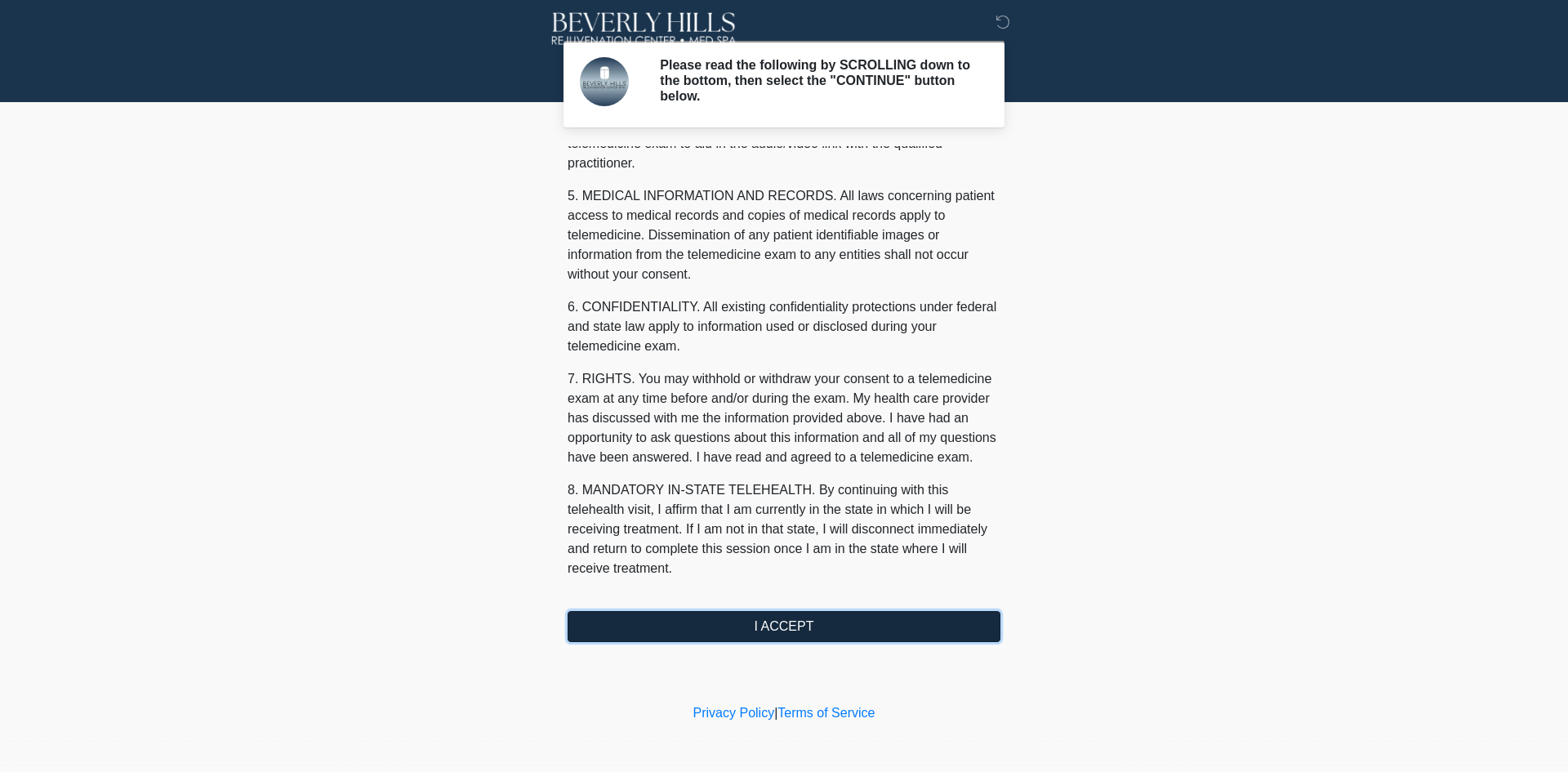
click at [780, 614] on button "I ACCEPT" at bounding box center [784, 627] width 433 height 31
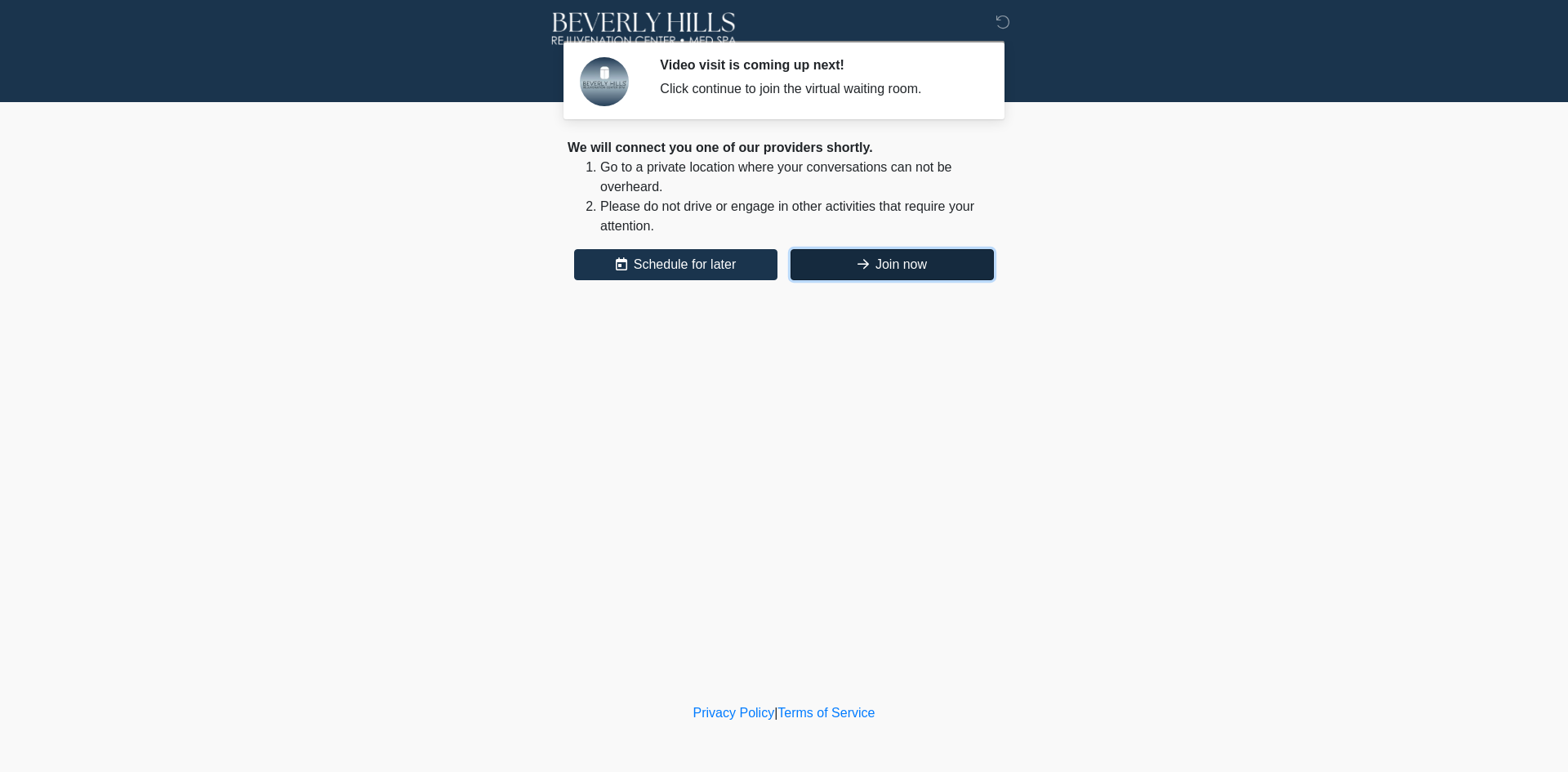
click at [945, 259] on button "Join now" at bounding box center [892, 265] width 203 height 31
